Goal: Task Accomplishment & Management: Manage account settings

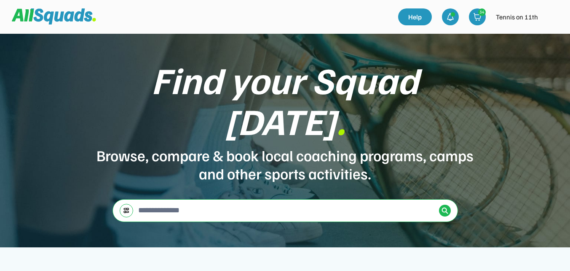
click at [552, 18] on img at bounding box center [551, 16] width 17 height 17
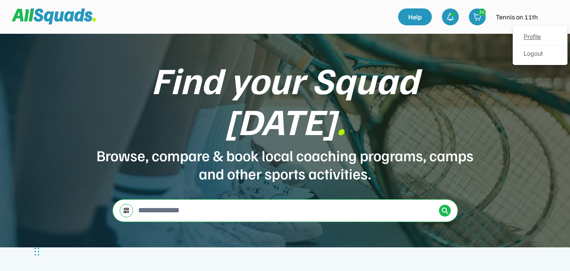
click at [534, 35] on link "Profile" at bounding box center [540, 37] width 50 height 17
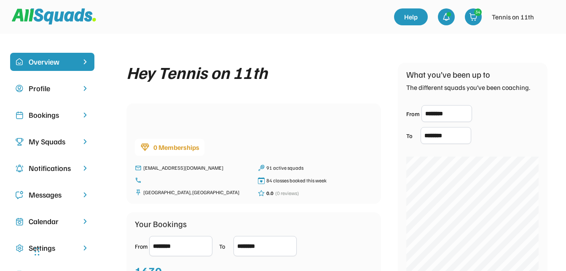
click at [41, 115] on div "Bookings" at bounding box center [52, 114] width 47 height 11
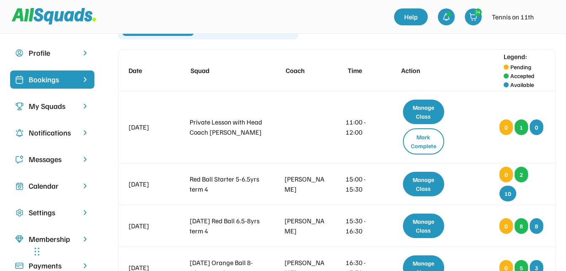
scroll to position [84, 0]
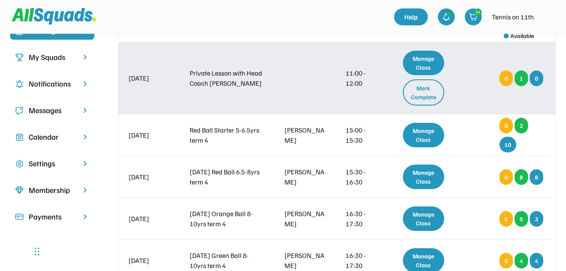
click at [415, 91] on div "Mark Complete" at bounding box center [424, 92] width 42 height 26
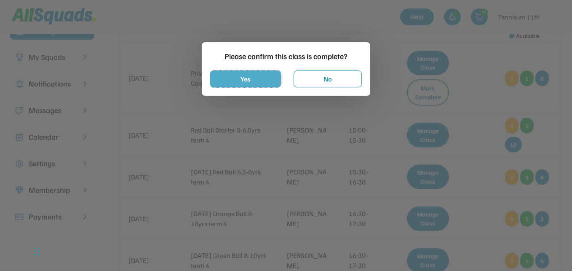
click at [273, 78] on button "Yes" at bounding box center [245, 78] width 71 height 17
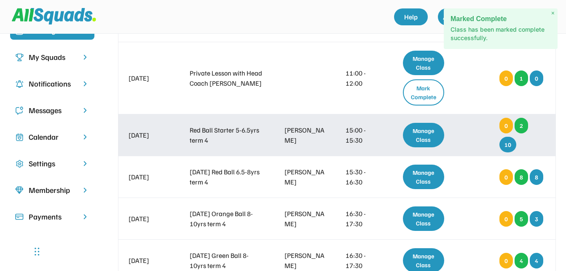
click at [425, 138] on div "Manage Class" at bounding box center [424, 135] width 42 height 24
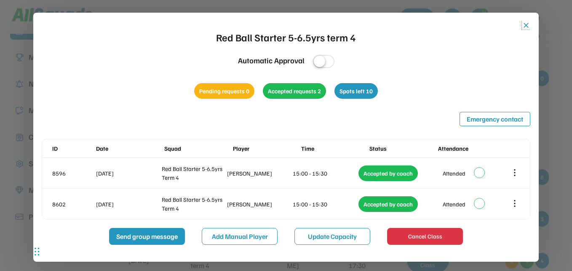
click at [528, 26] on button "close" at bounding box center [526, 25] width 8 height 8
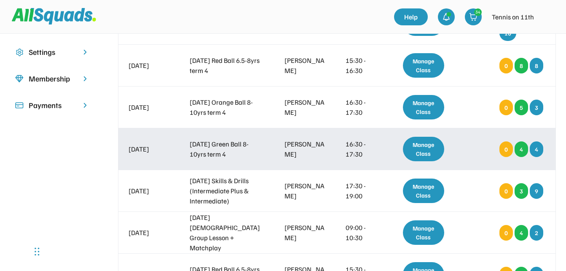
scroll to position [211, 0]
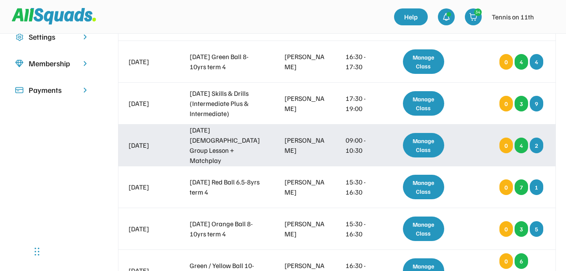
click at [432, 145] on div "Manage Class" at bounding box center [424, 145] width 42 height 24
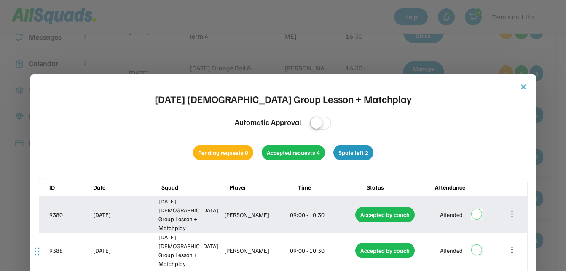
scroll to position [84, 0]
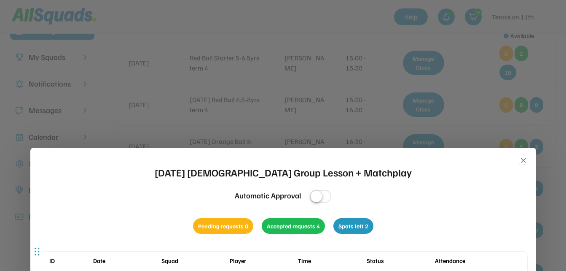
click at [523, 159] on button "close" at bounding box center [523, 160] width 8 height 8
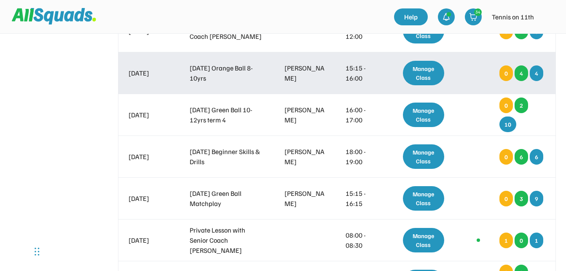
scroll to position [590, 0]
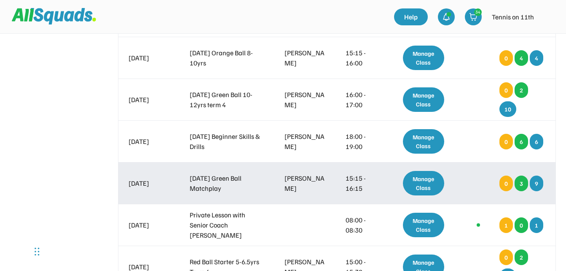
click at [429, 187] on div "Manage Class" at bounding box center [424, 183] width 42 height 24
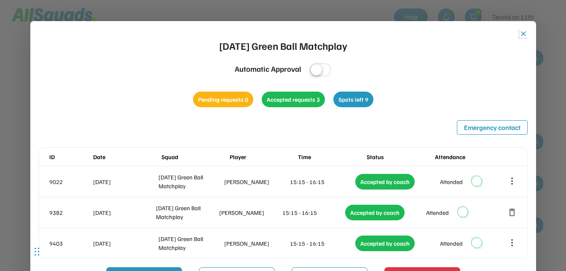
click at [524, 34] on button "close" at bounding box center [523, 34] width 8 height 8
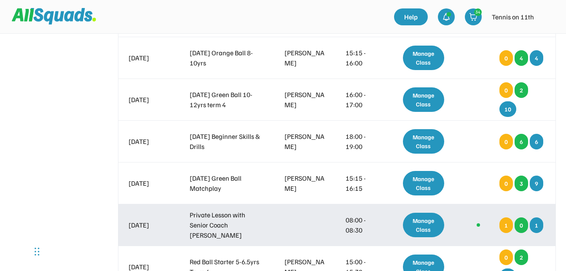
scroll to position [632, 0]
